Goal: Navigation & Orientation: Find specific page/section

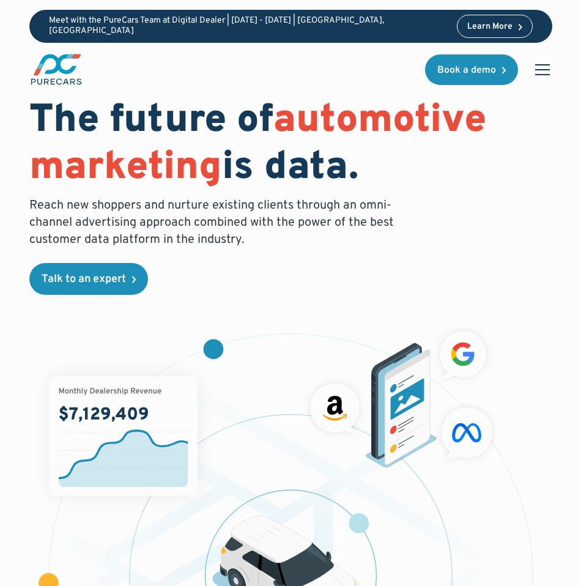
click at [534, 57] on div "menu" at bounding box center [542, 69] width 29 height 29
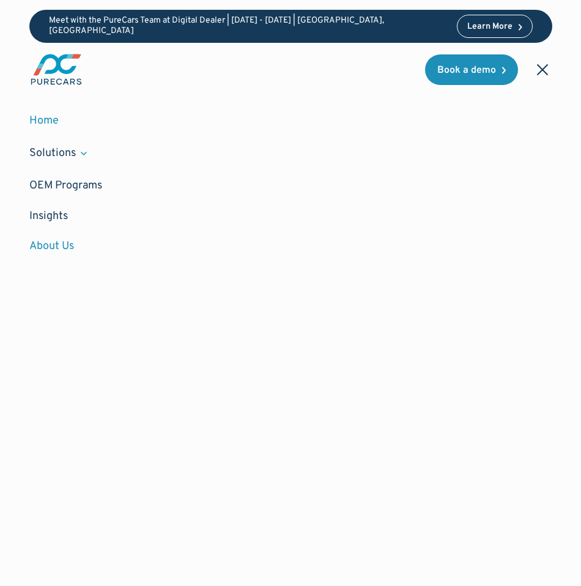
click at [60, 247] on link "About Us" at bounding box center [290, 246] width 523 height 30
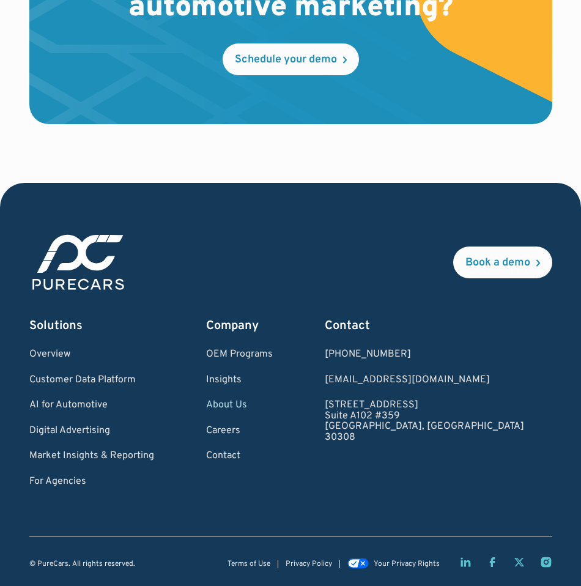
scroll to position [5073, 0]
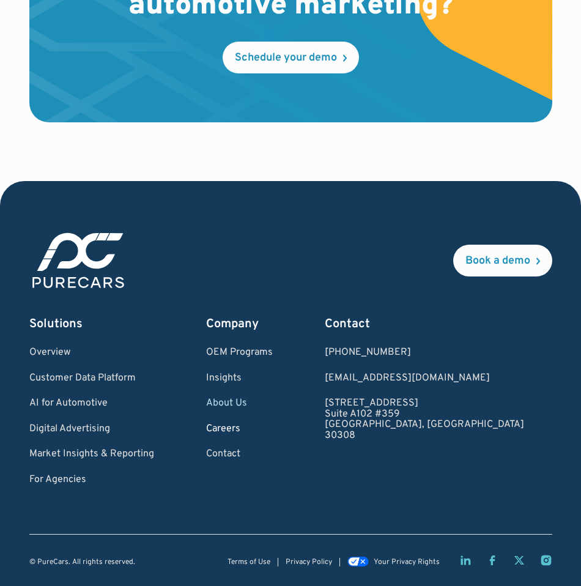
click at [245, 427] on link "Careers" at bounding box center [239, 429] width 67 height 11
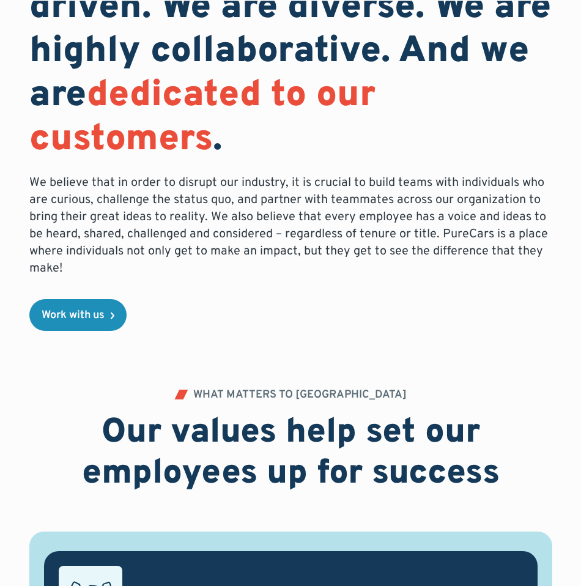
scroll to position [565, 0]
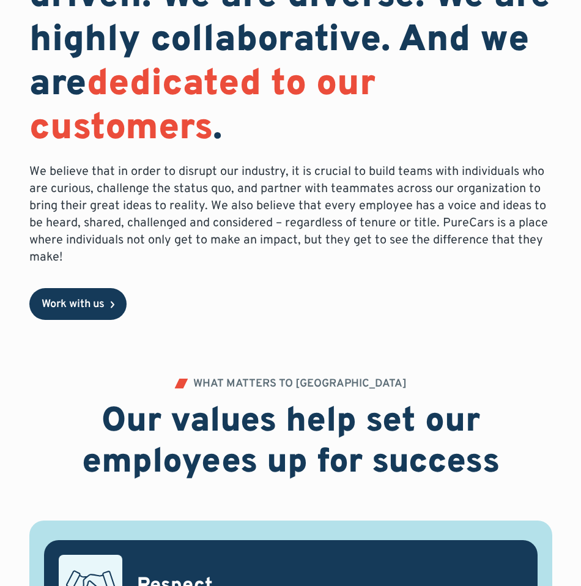
click at [88, 296] on link "Work with us" at bounding box center [77, 304] width 97 height 32
